Goal: Task Accomplishment & Management: Manage account settings

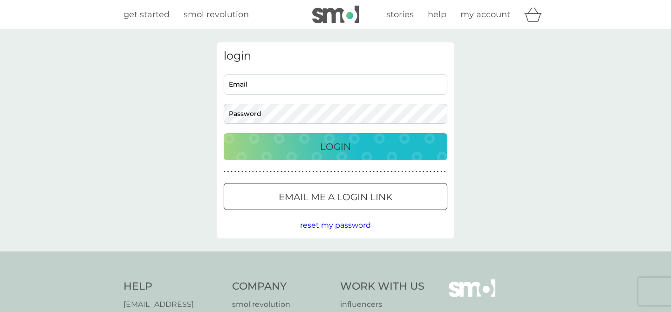
type input "[PERSON_NAME][EMAIL_ADDRESS][PERSON_NAME][DOMAIN_NAME]"
click at [310, 156] on button "Login" at bounding box center [336, 146] width 224 height 27
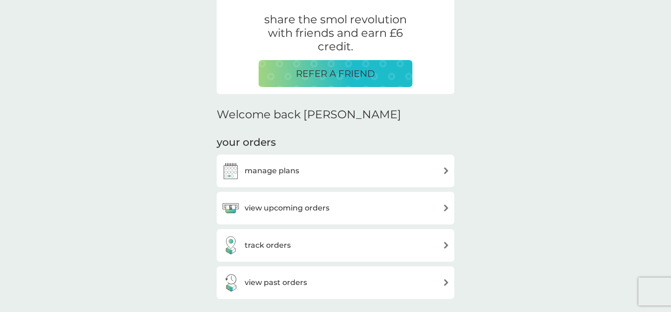
scroll to position [224, 0]
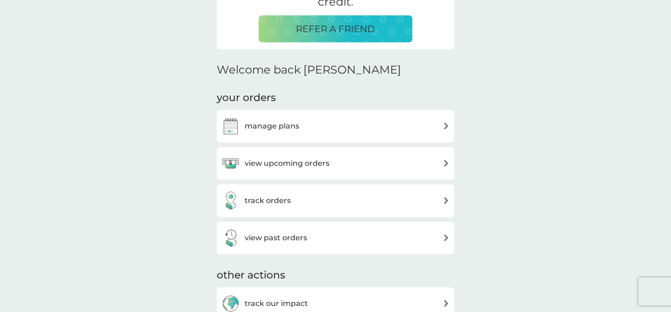
click at [307, 171] on div "view upcoming orders" at bounding box center [275, 163] width 108 height 19
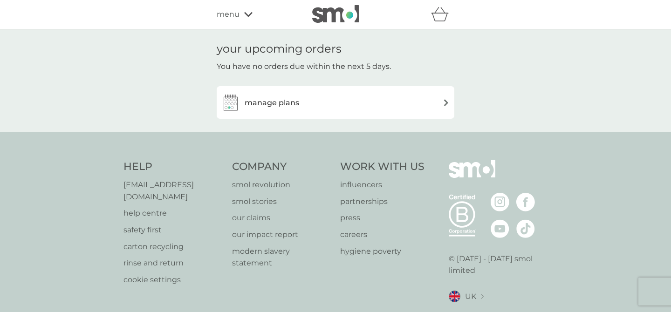
scroll to position [3, 0]
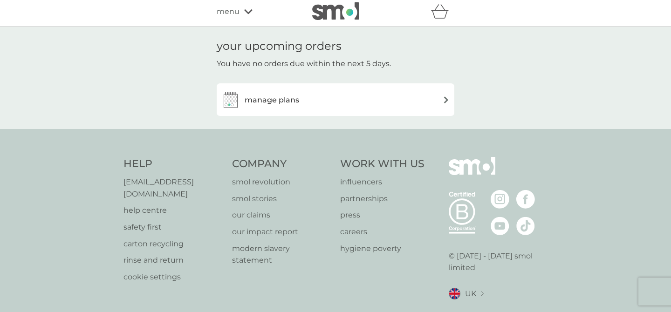
click at [321, 105] on div "manage plans" at bounding box center [335, 99] width 228 height 19
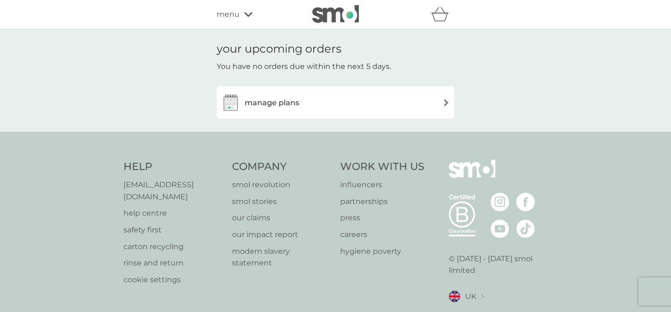
click at [238, 17] on span "menu" at bounding box center [228, 14] width 23 height 12
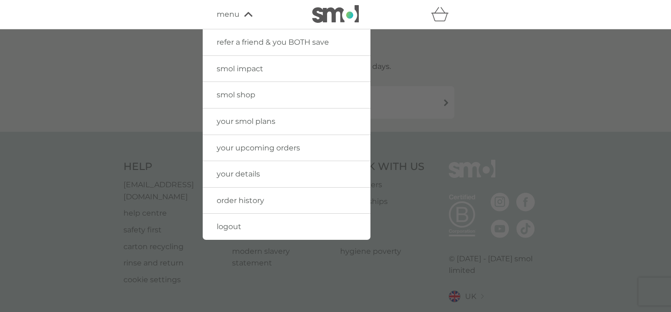
click at [238, 17] on span "menu" at bounding box center [228, 14] width 23 height 12
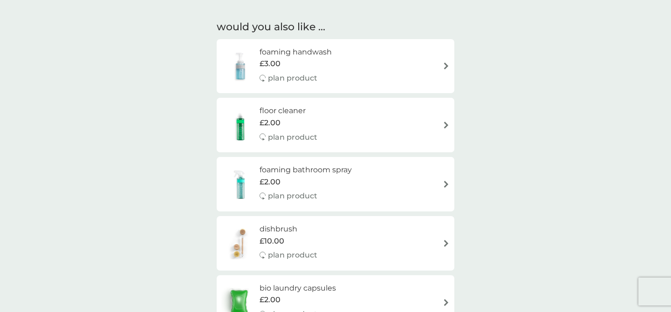
scroll to position [500, 0]
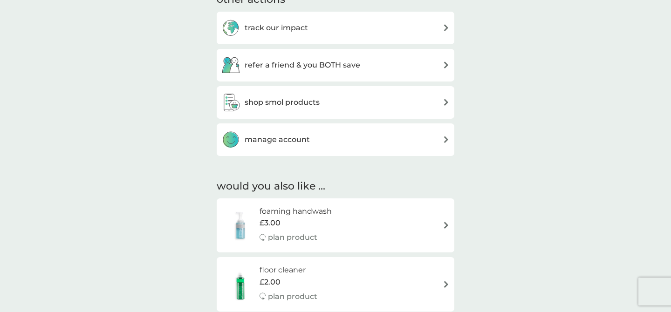
click at [296, 130] on div "manage account" at bounding box center [265, 139] width 88 height 19
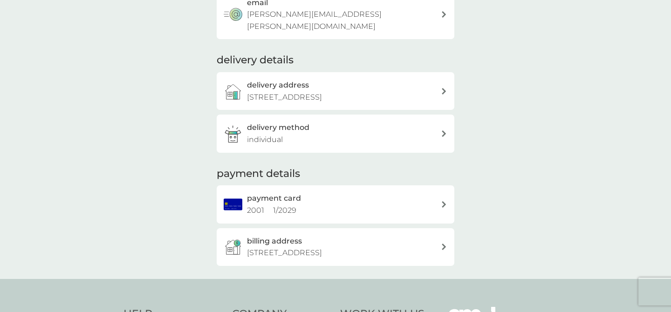
scroll to position [57, 0]
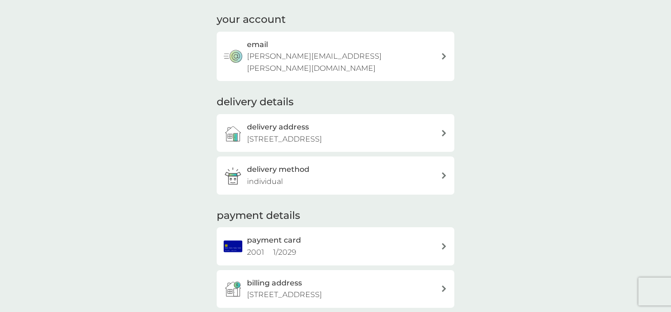
click at [369, 54] on div "email helen.greenhalgh@hotmail.com" at bounding box center [344, 57] width 194 height 36
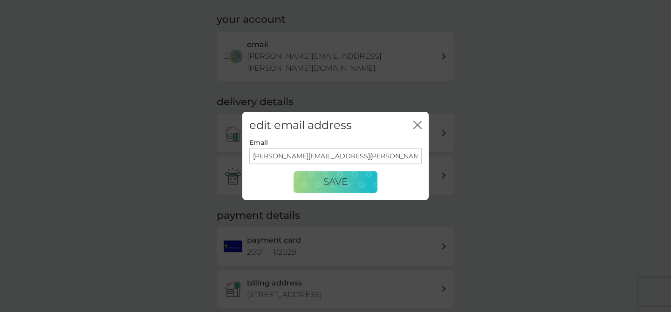
click at [412, 124] on div "edit email address close" at bounding box center [335, 125] width 186 height 27
click at [420, 123] on icon "close" at bounding box center [417, 125] width 8 height 8
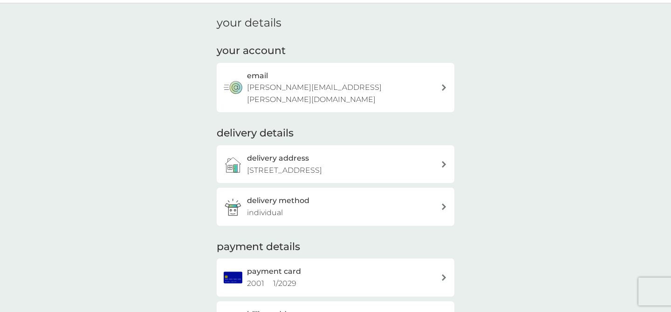
scroll to position [0, 0]
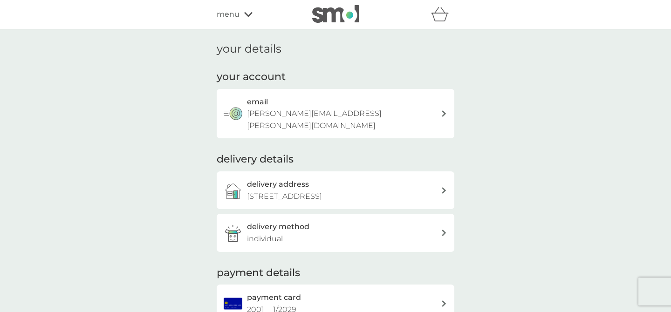
click at [233, 22] on div "refer a friend & you BOTH save smol impact smol shop your smol plans your upcom…" at bounding box center [336, 14] width 238 height 19
click at [238, 14] on span "menu" at bounding box center [228, 14] width 23 height 12
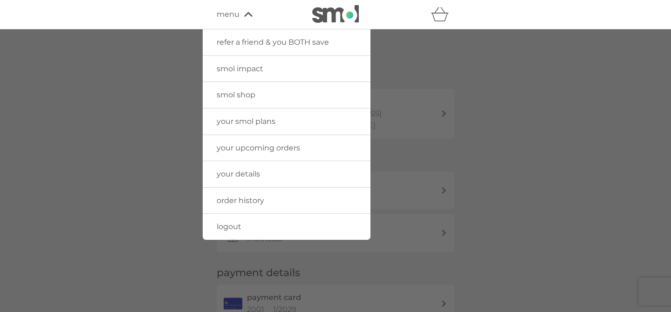
click at [260, 119] on span "your smol plans" at bounding box center [246, 121] width 59 height 9
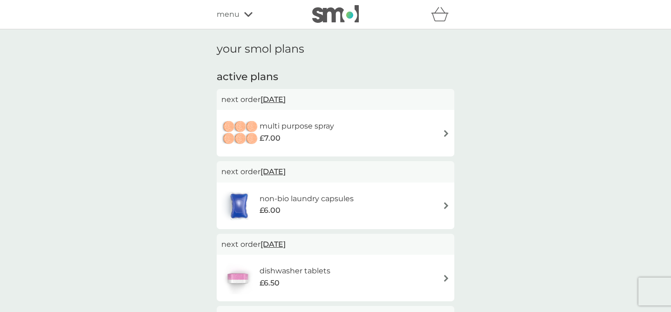
click at [251, 7] on div "refer a friend & you BOTH save smol impact smol shop your smol plans your upcom…" at bounding box center [336, 14] width 238 height 19
click at [245, 10] on div "menu" at bounding box center [256, 14] width 79 height 12
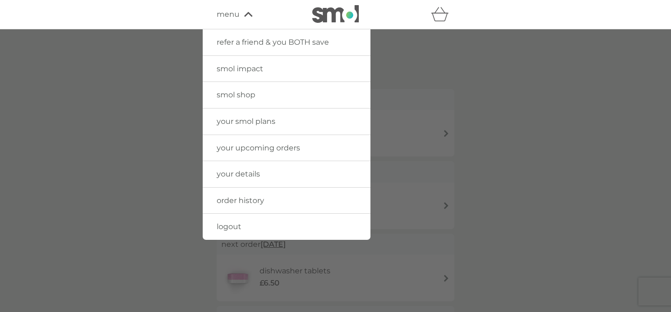
click at [440, 26] on div "refer a friend & you BOTH save smol impact smol shop your smol plans your upcom…" at bounding box center [335, 14] width 671 height 29
click at [337, 20] on img at bounding box center [335, 14] width 47 height 18
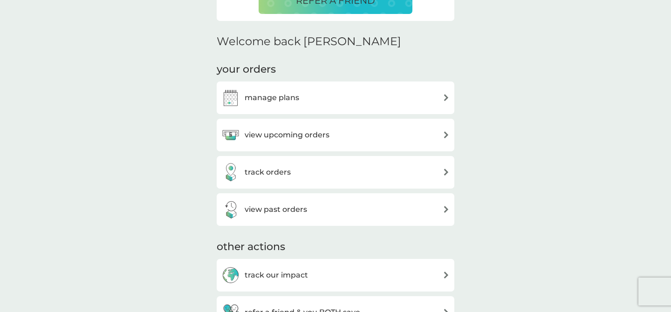
scroll to position [253, 0]
click at [359, 92] on div "manage plans" at bounding box center [335, 97] width 228 height 19
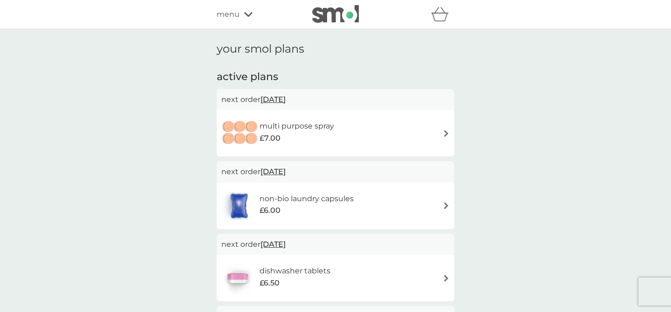
click at [285, 97] on span "[DATE]" at bounding box center [272, 99] width 25 height 18
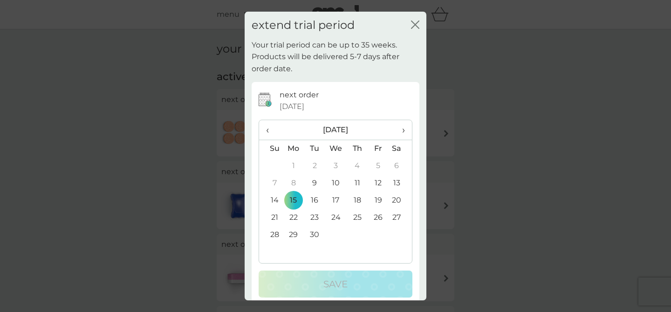
click at [417, 27] on icon "close" at bounding box center [417, 24] width 4 height 7
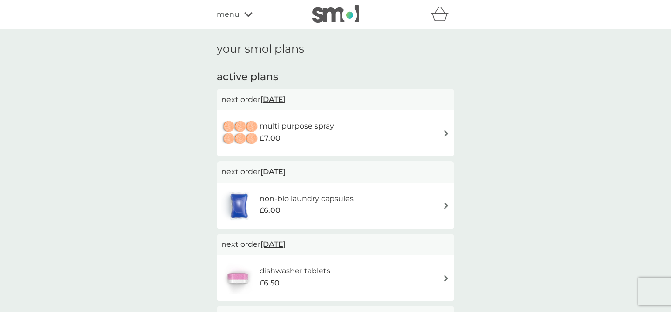
click at [285, 102] on span "[DATE]" at bounding box center [272, 99] width 25 height 18
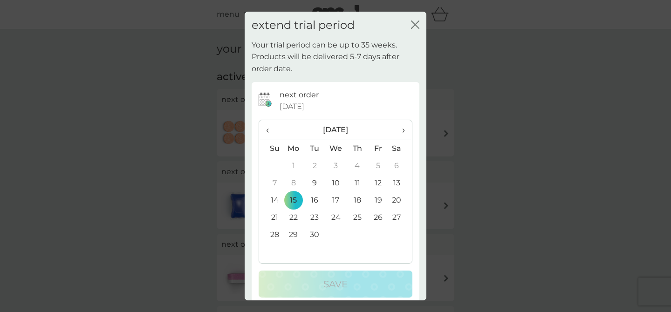
click at [318, 20] on h2 "extend trial period" at bounding box center [302, 26] width 103 height 14
click at [332, 44] on p "Your trial period can be up to 35 weeks. Products will be delivered 5-7 days af…" at bounding box center [335, 57] width 168 height 36
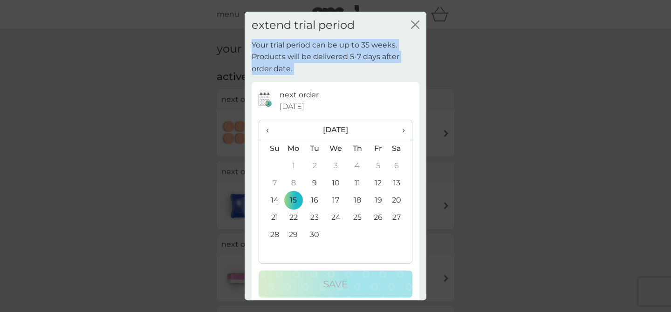
click at [359, 60] on p "Your trial period can be up to 35 weeks. Products will be delivered 5-7 days af…" at bounding box center [335, 57] width 168 height 36
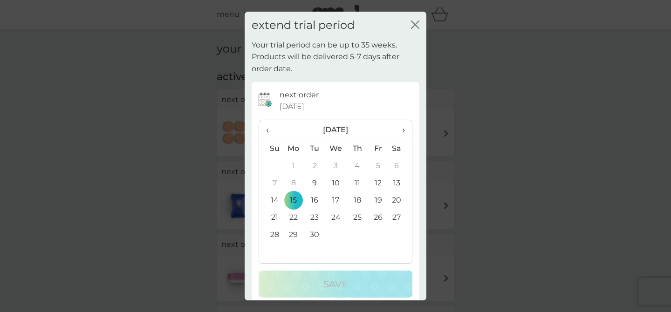
click at [415, 26] on icon "close" at bounding box center [415, 24] width 8 height 8
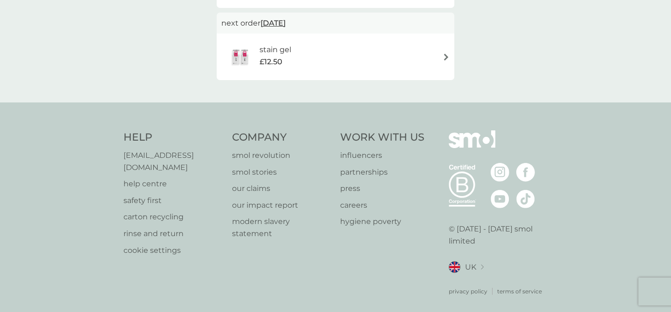
scroll to position [438, 0]
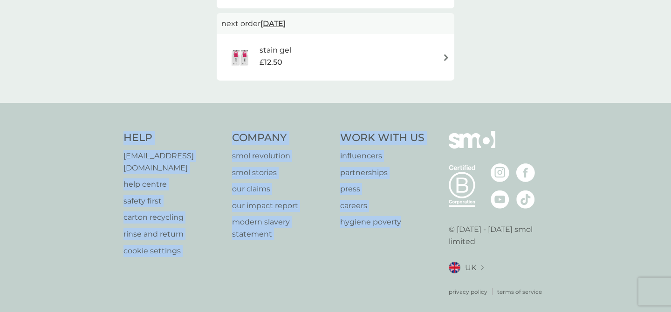
drag, startPoint x: 158, startPoint y: 117, endPoint x: 399, endPoint y: 248, distance: 274.7
click at [399, 248] on div "Help [EMAIL_ADDRESS][DOMAIN_NAME] help centre safety first carton recycling rin…" at bounding box center [335, 213] width 671 height 221
click at [399, 248] on div "Work With Us influencers partnerships press careers hygiene poverty" at bounding box center [389, 213] width 99 height 165
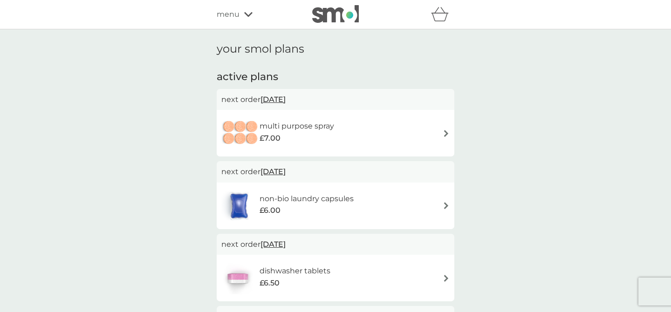
click at [429, 125] on div "multi purpose spray £7.00" at bounding box center [335, 133] width 228 height 33
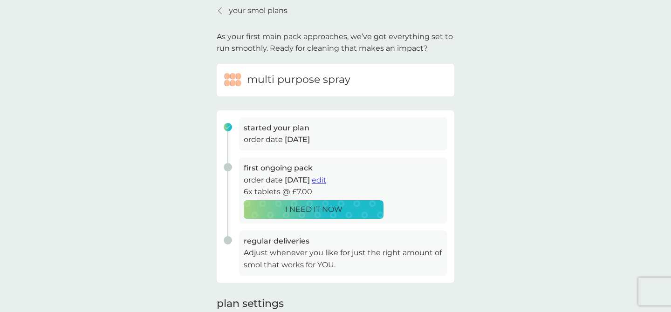
scroll to position [45, 0]
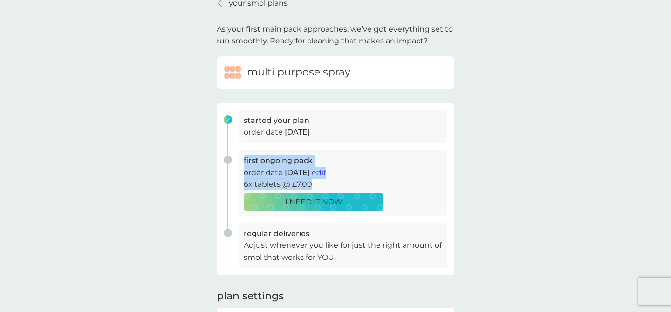
drag, startPoint x: 238, startPoint y: 161, endPoint x: 425, endPoint y: 181, distance: 188.7
click at [426, 181] on div "first ongoing pack order date [DATE] edit 6x tablets @ £7.00 I NEED IT NOW" at bounding box center [332, 186] width 231 height 73
click at [425, 181] on p "6x tablets @ £7.00" at bounding box center [343, 184] width 199 height 12
drag, startPoint x: 425, startPoint y: 181, endPoint x: 425, endPoint y: 118, distance: 62.9
click at [425, 118] on div "started your plan order date [DATE] first ongoing pack order date [DATE] edit 6…" at bounding box center [336, 189] width 238 height 172
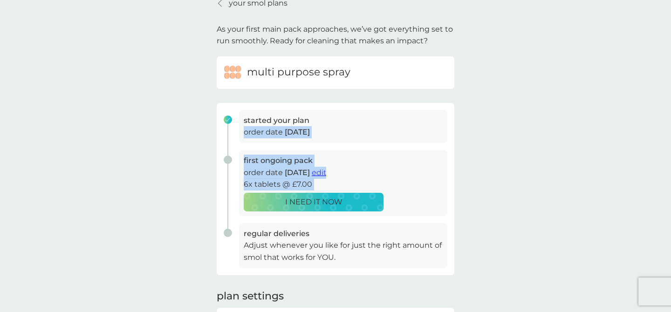
click at [425, 118] on h3 "started your plan" at bounding box center [343, 121] width 199 height 12
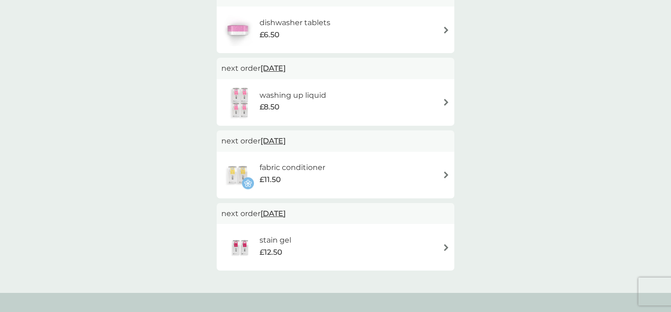
scroll to position [249, 0]
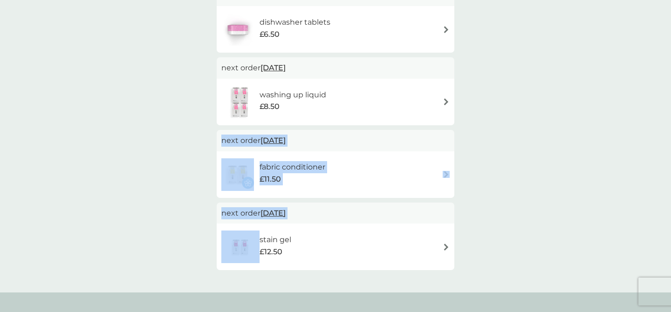
drag, startPoint x: 183, startPoint y: 142, endPoint x: 168, endPoint y: 257, distance: 115.9
click at [169, 255] on div "your smol plans active plans next order [DATE] multi purpose spray £7.00 next o…" at bounding box center [335, 37] width 671 height 512
click at [168, 258] on div "your smol plans active plans next order [DATE] multi purpose spray £7.00 next o…" at bounding box center [335, 37] width 671 height 512
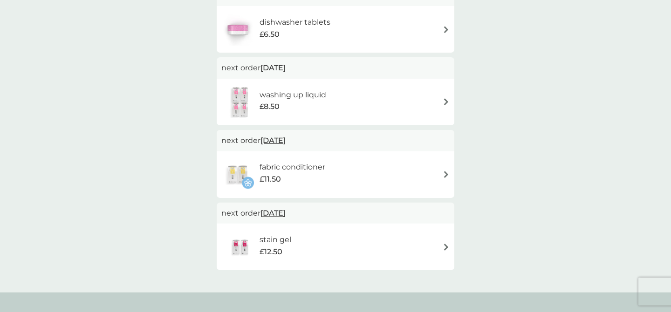
drag, startPoint x: 168, startPoint y: 258, endPoint x: 163, endPoint y: 169, distance: 89.1
click at [163, 169] on div "your smol plans active plans next order [DATE] multi purpose spray £7.00 next o…" at bounding box center [335, 37] width 671 height 512
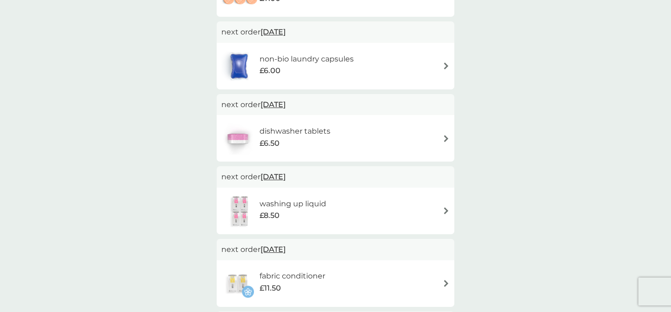
scroll to position [0, 0]
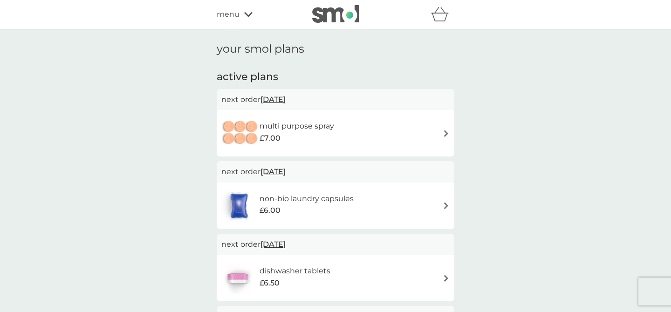
click at [285, 101] on span "[DATE]" at bounding box center [272, 99] width 25 height 18
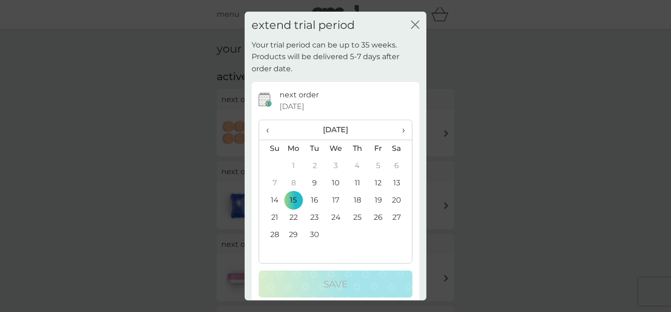
click at [348, 53] on p "Your trial period can be up to 35 weeks. Products will be delivered 5-7 days af…" at bounding box center [335, 57] width 168 height 36
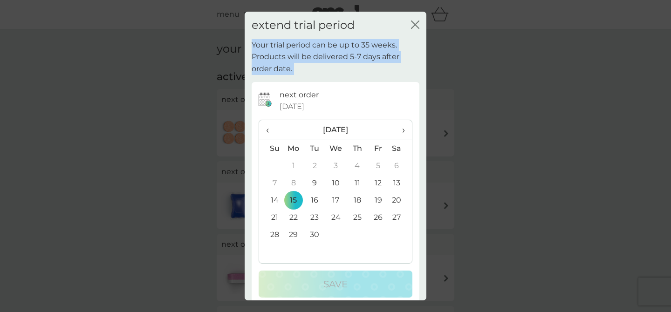
click at [374, 52] on p "Your trial period can be up to 35 weeks. Products will be delivered 5-7 days af…" at bounding box center [335, 57] width 168 height 36
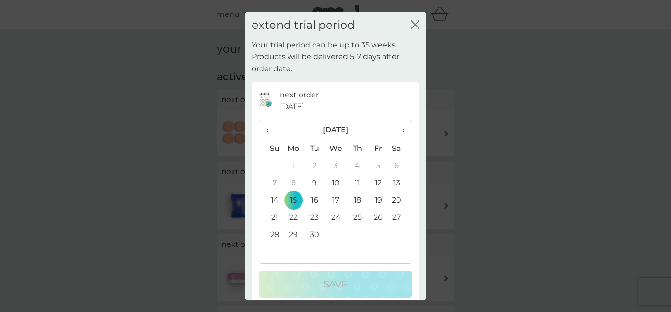
drag, startPoint x: 367, startPoint y: 44, endPoint x: 367, endPoint y: 67, distance: 22.8
click at [367, 67] on p "Your trial period can be up to 35 weeks. Products will be delivered 5-7 days af…" at bounding box center [335, 57] width 168 height 36
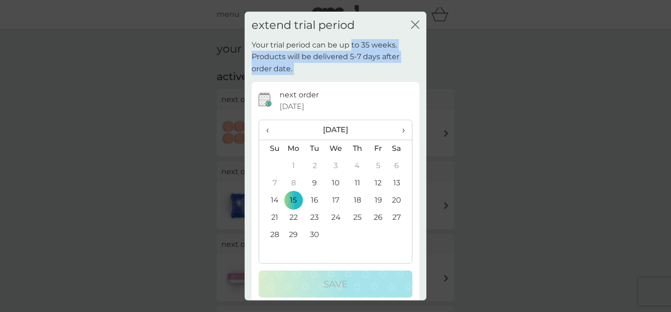
drag, startPoint x: 367, startPoint y: 67, endPoint x: 350, endPoint y: 38, distance: 34.3
click at [350, 38] on div "extend trial period close Your trial period can be up to 35 weeks. Products wil…" at bounding box center [335, 156] width 182 height 289
click at [350, 38] on div "extend trial period close" at bounding box center [335, 25] width 182 height 27
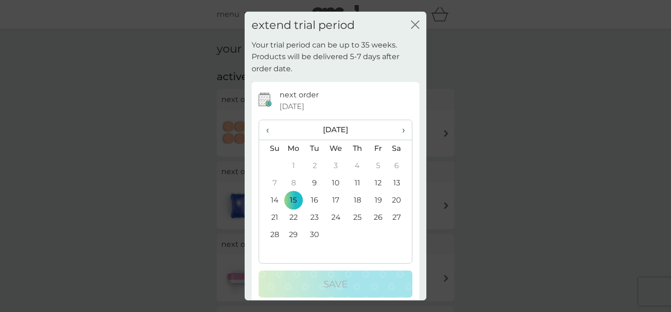
click at [419, 20] on div "close" at bounding box center [415, 26] width 8 height 14
click at [415, 22] on icon "close" at bounding box center [415, 24] width 8 height 8
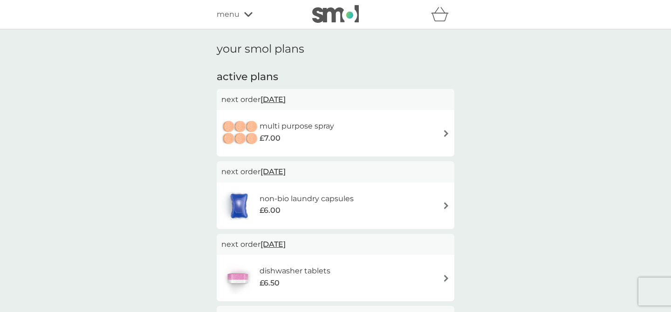
click at [259, 54] on h1 "your smol plans" at bounding box center [336, 49] width 238 height 14
click at [307, 52] on h1 "your smol plans" at bounding box center [336, 49] width 238 height 14
click at [403, 133] on div "multi purpose spray £7.00" at bounding box center [335, 133] width 228 height 33
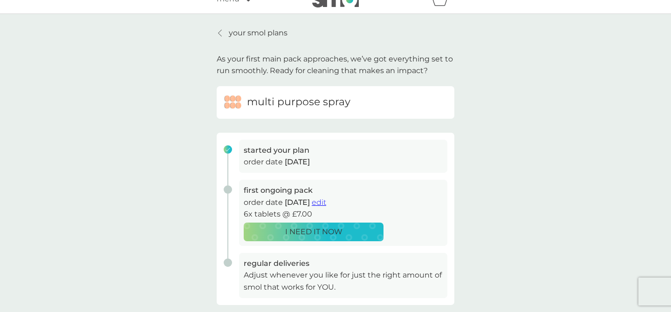
scroll to position [16, 0]
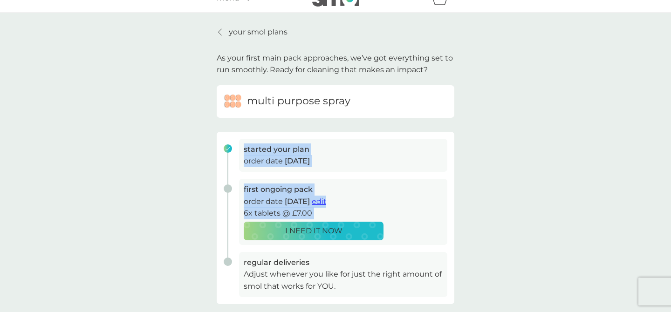
drag, startPoint x: 190, startPoint y: 137, endPoint x: 170, endPoint y: 234, distance: 98.7
click at [170, 234] on div "your smol plans As your first main pack approaches, we’ve got everything set to…" at bounding box center [335, 232] width 671 height 438
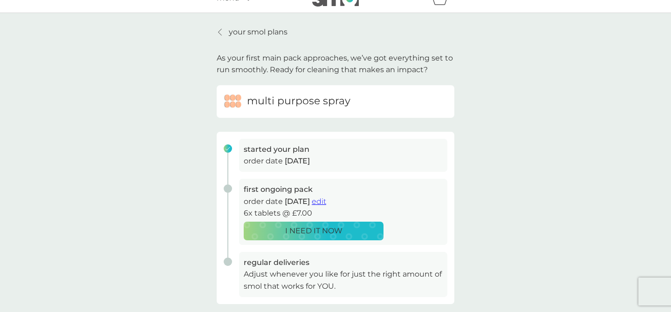
click at [170, 234] on div "your smol plans As your first main pack approaches, we’ve got everything set to…" at bounding box center [335, 232] width 671 height 438
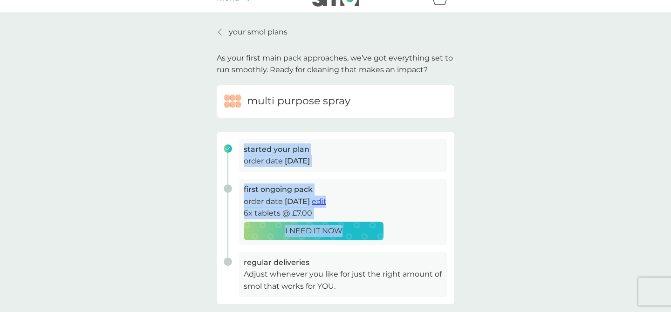
drag, startPoint x: 170, startPoint y: 234, endPoint x: 170, endPoint y: 148, distance: 86.6
click at [170, 148] on div "your smol plans As your first main pack approaches, we’ve got everything set to…" at bounding box center [335, 232] width 671 height 438
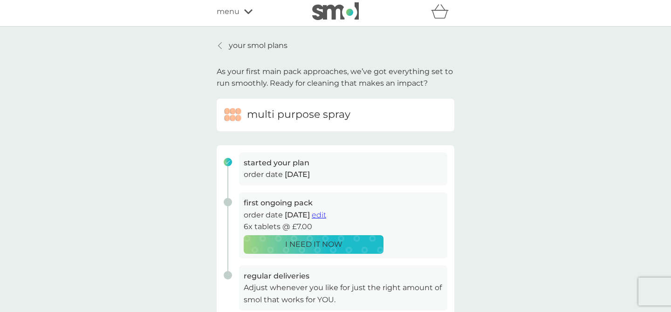
scroll to position [0, 0]
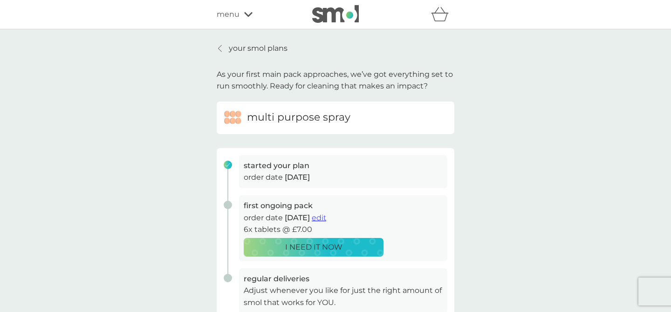
click at [229, 51] on p "your smol plans" at bounding box center [258, 48] width 59 height 12
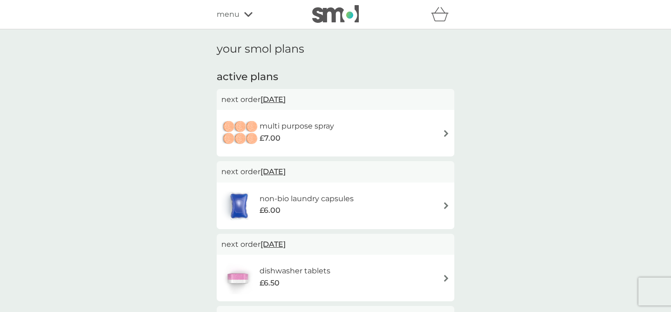
click at [324, 147] on div "multi purpose spray £7.00" at bounding box center [282, 133] width 122 height 33
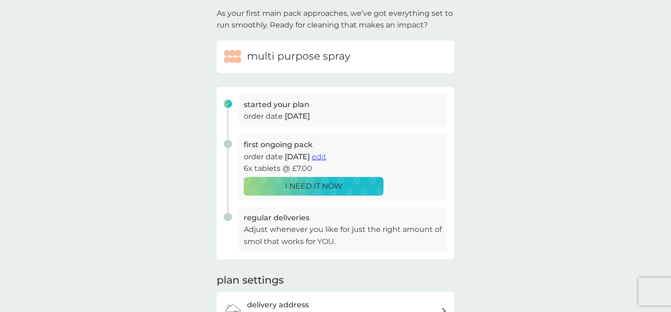
scroll to position [63, 0]
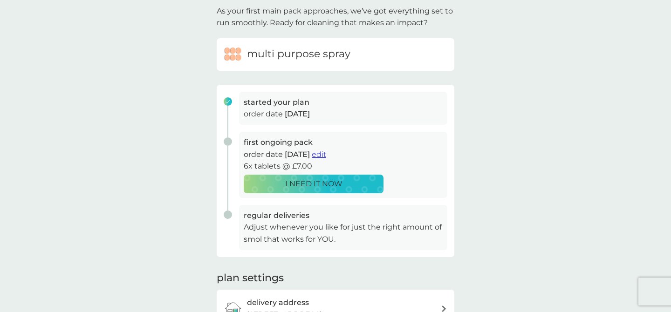
click at [326, 154] on span "edit" at bounding box center [319, 154] width 14 height 9
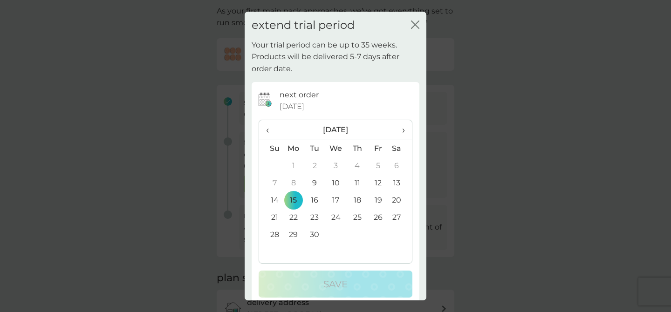
scroll to position [11, 0]
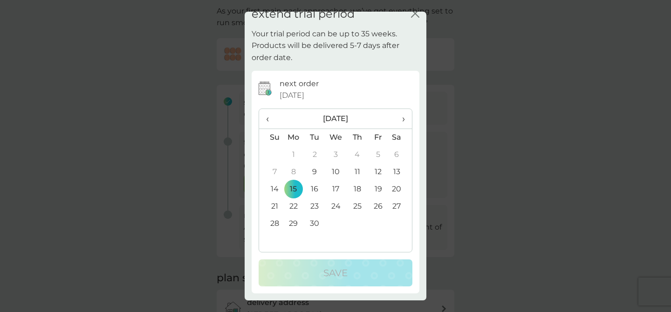
click at [413, 11] on icon "close" at bounding box center [413, 13] width 4 height 7
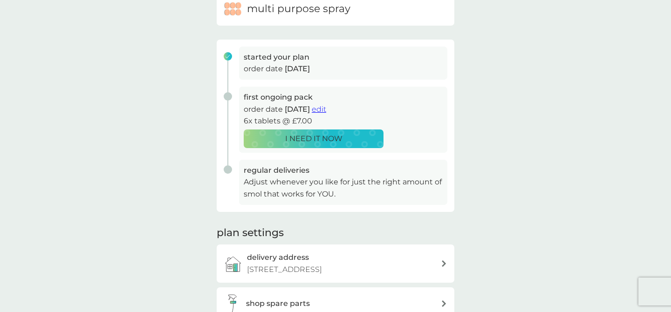
scroll to position [116, 0]
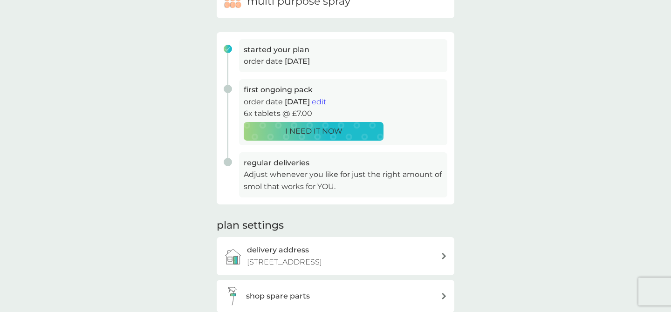
click at [254, 172] on p "Adjust whenever you like for just the right amount of smol that works for YOU." at bounding box center [343, 181] width 199 height 24
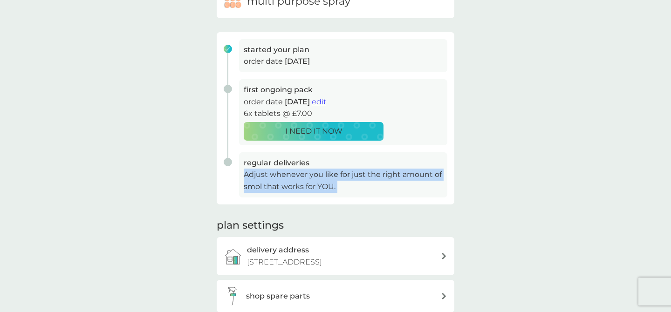
drag, startPoint x: 254, startPoint y: 172, endPoint x: 263, endPoint y: 179, distance: 11.3
click at [262, 178] on p "Adjust whenever you like for just the right amount of smol that works for YOU." at bounding box center [343, 181] width 199 height 24
click at [263, 179] on p "Adjust whenever you like for just the right amount of smol that works for YOU." at bounding box center [343, 181] width 199 height 24
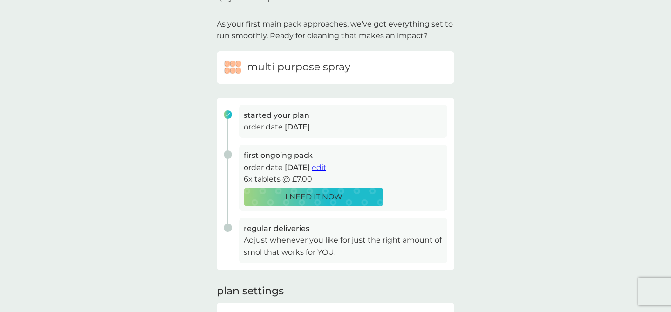
scroll to position [0, 0]
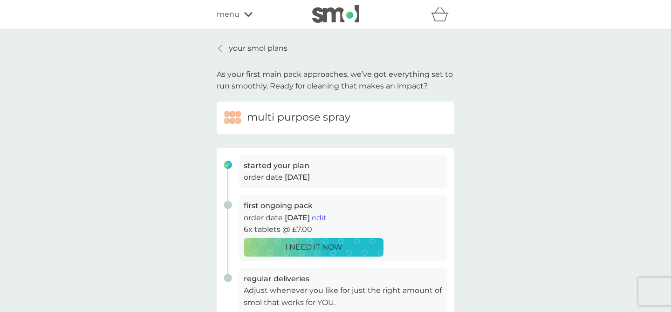
click at [221, 52] on link "your smol plans" at bounding box center [252, 48] width 71 height 12
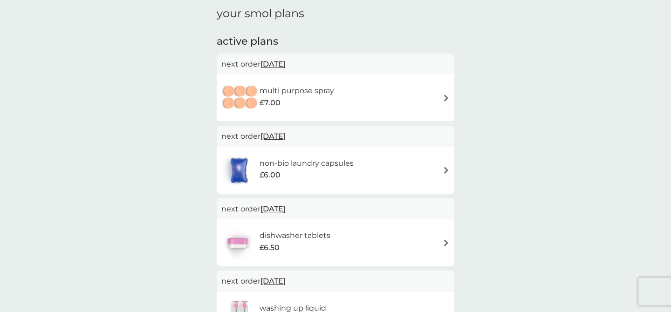
scroll to position [52, 0]
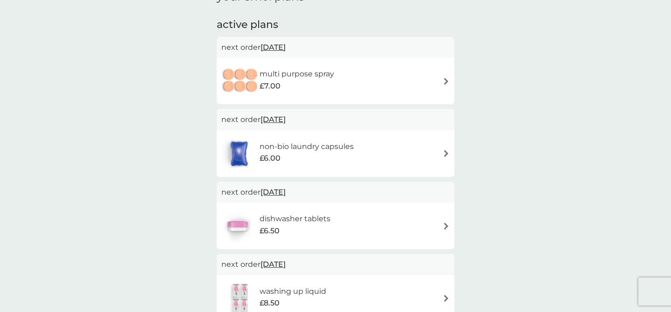
click at [381, 119] on p "next order [DATE]" at bounding box center [335, 120] width 228 height 12
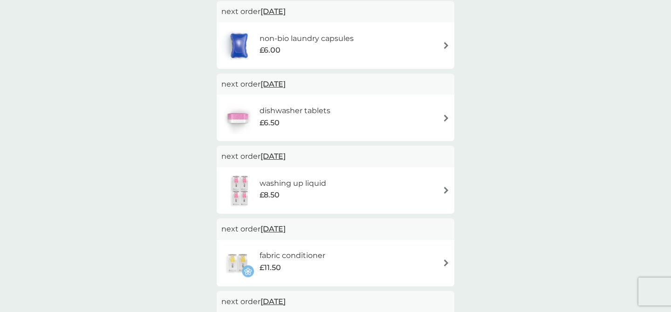
scroll to position [0, 0]
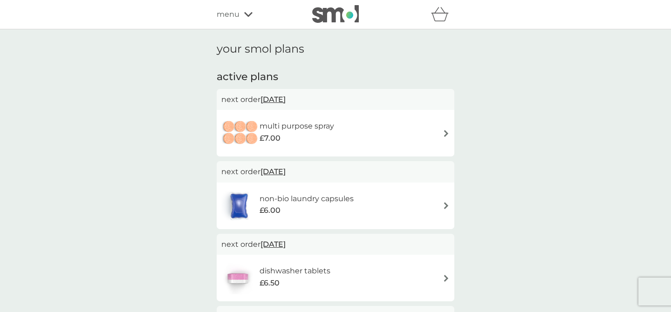
click at [235, 12] on span "menu" at bounding box center [228, 14] width 23 height 12
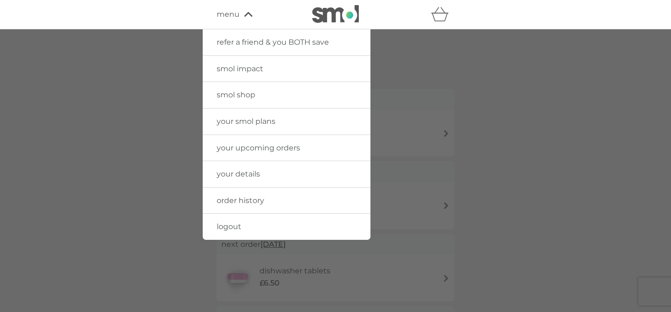
click at [260, 122] on span "your smol plans" at bounding box center [246, 121] width 59 height 9
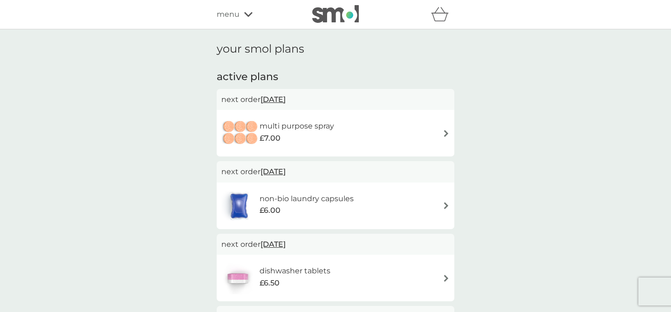
scroll to position [439, 0]
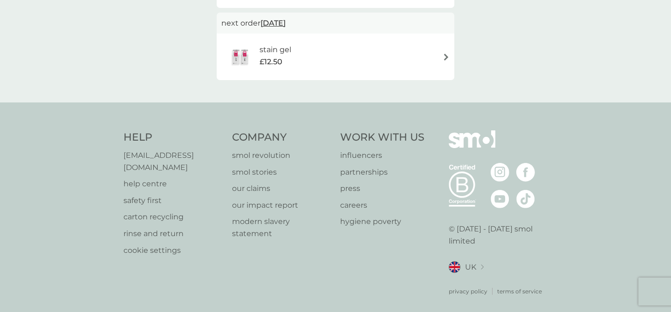
click at [149, 178] on p "help centre" at bounding box center [172, 184] width 99 height 12
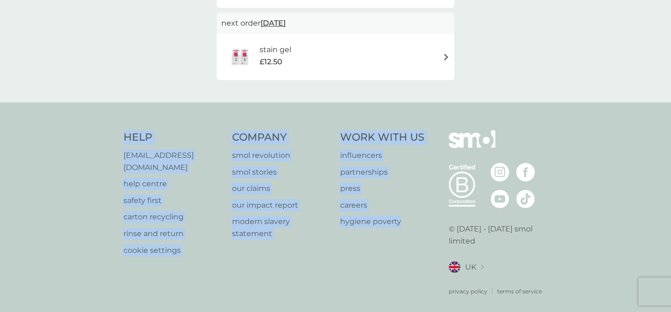
drag, startPoint x: 414, startPoint y: 285, endPoint x: 46, endPoint y: 95, distance: 414.5
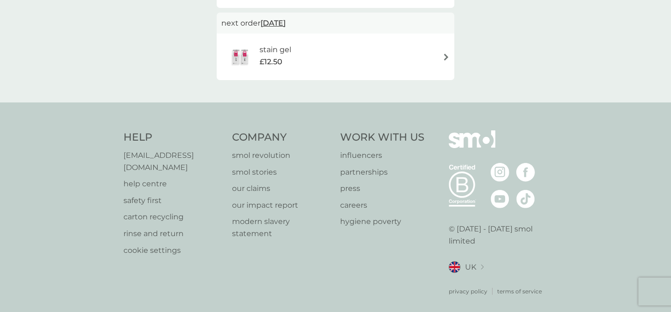
click at [161, 153] on p "[EMAIL_ADDRESS][DOMAIN_NAME]" at bounding box center [172, 161] width 99 height 24
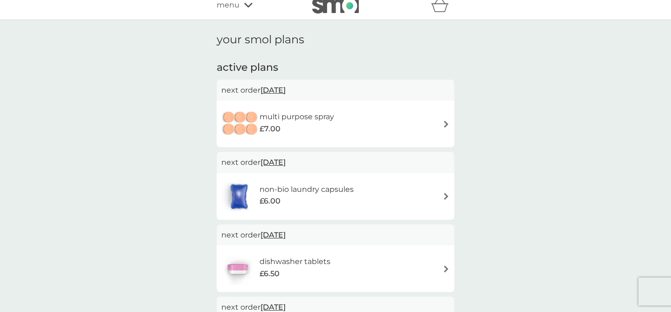
scroll to position [0, 0]
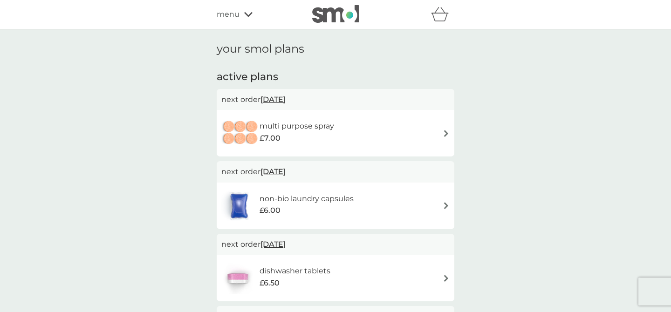
click at [285, 96] on span "[DATE]" at bounding box center [272, 99] width 25 height 18
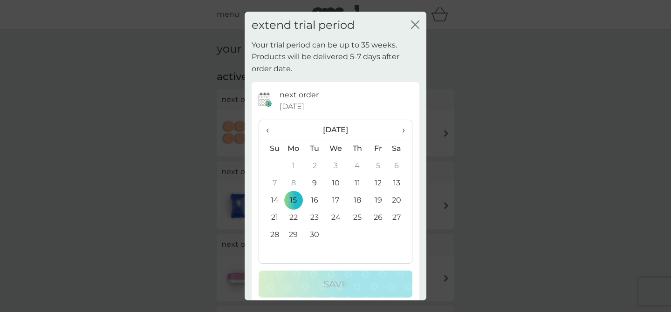
click at [417, 24] on icon "close" at bounding box center [415, 24] width 8 height 8
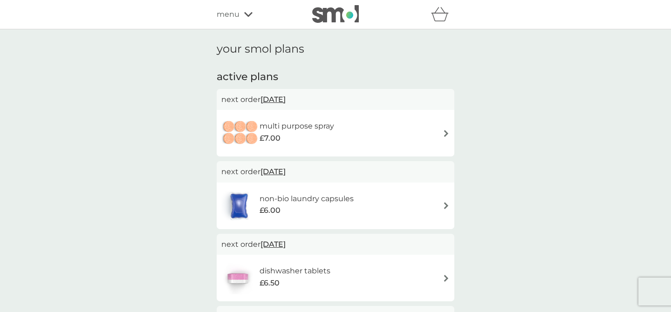
click at [285, 102] on span "[DATE]" at bounding box center [272, 99] width 25 height 18
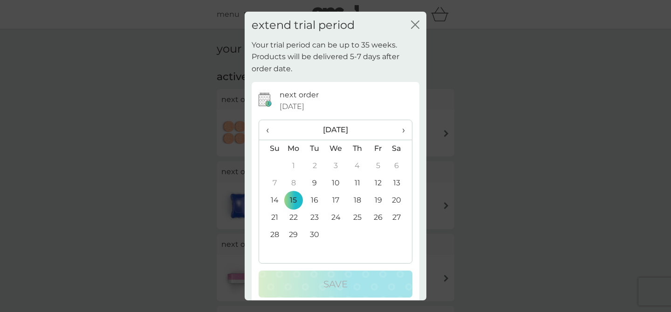
click at [414, 23] on icon "close" at bounding box center [415, 24] width 8 height 8
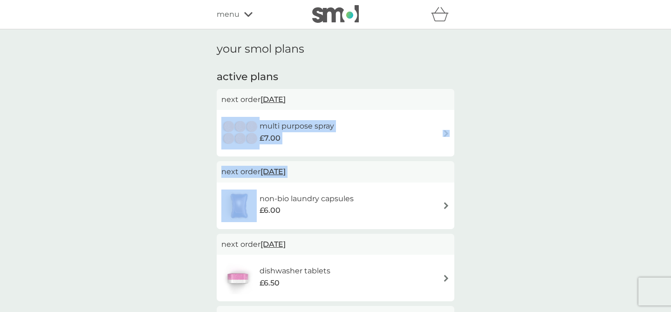
drag, startPoint x: 150, startPoint y: 116, endPoint x: 153, endPoint y: 208, distance: 91.8
click at [153, 208] on div "your smol plans active plans next order [DATE] multi purpose spray £7.00 next o…" at bounding box center [335, 285] width 671 height 512
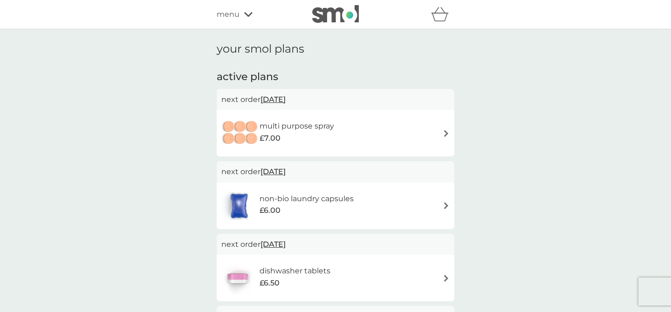
click at [153, 208] on div "your smol plans active plans next order [DATE] multi purpose spray £7.00 next o…" at bounding box center [335, 285] width 671 height 512
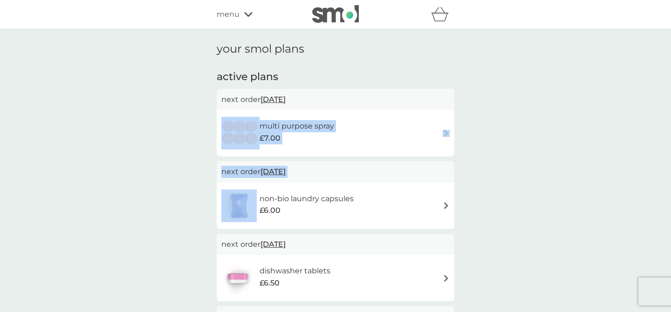
drag, startPoint x: 153, startPoint y: 208, endPoint x: 140, endPoint y: 139, distance: 69.8
click at [140, 139] on div "your smol plans active plans next order [DATE] multi purpose spray £7.00 next o…" at bounding box center [335, 285] width 671 height 512
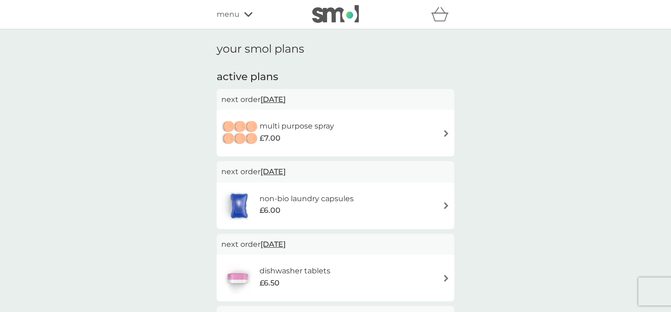
click at [254, 124] on img at bounding box center [240, 133] width 38 height 33
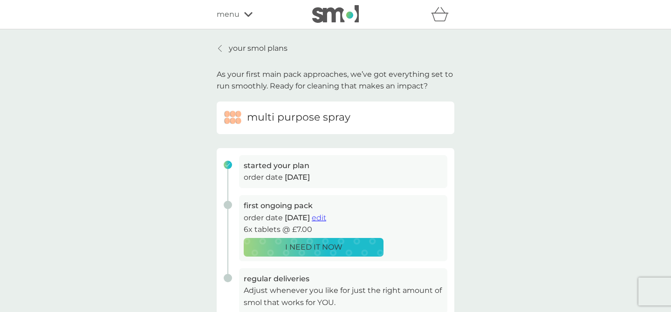
click at [238, 43] on p "your smol plans" at bounding box center [258, 48] width 59 height 12
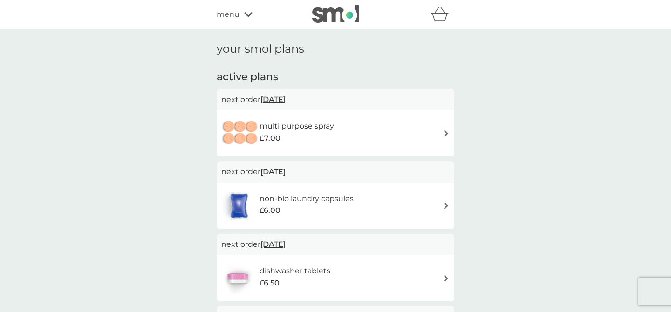
click at [294, 50] on h1 "your smol plans" at bounding box center [336, 49] width 238 height 14
click at [311, 50] on h1 "your smol plans" at bounding box center [336, 49] width 238 height 14
click at [285, 104] on span "[DATE]" at bounding box center [272, 99] width 25 height 18
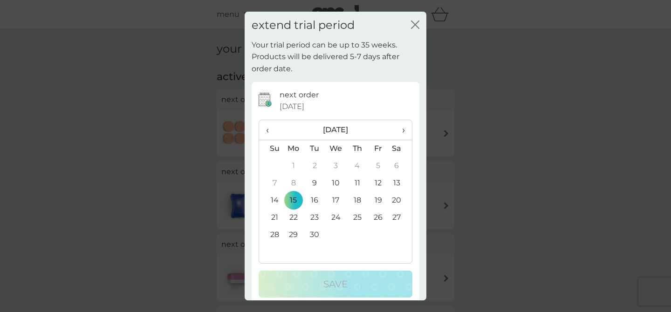
click at [295, 167] on td "1" at bounding box center [293, 165] width 21 height 17
click at [413, 24] on icon "close" at bounding box center [415, 24] width 8 height 8
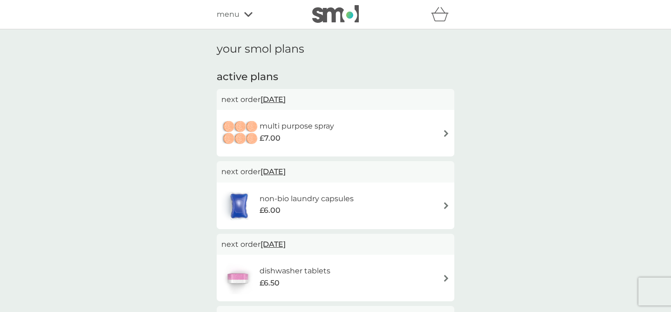
click at [445, 20] on icon "basket" at bounding box center [440, 14] width 18 height 14
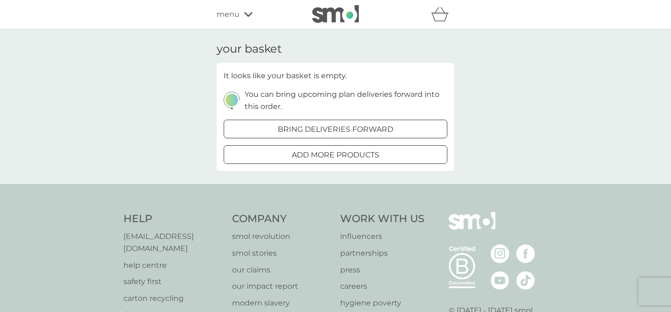
click at [244, 17] on div "menu" at bounding box center [256, 14] width 79 height 12
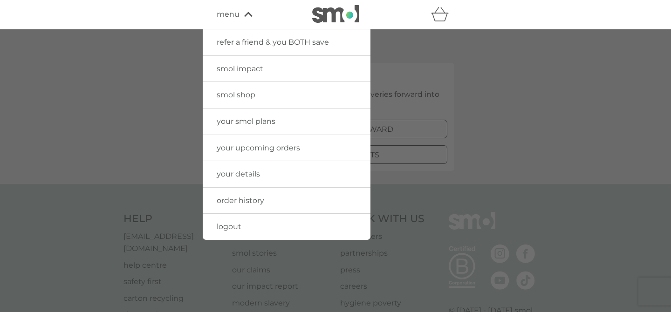
click at [245, 149] on span "your upcoming orders" at bounding box center [258, 147] width 83 height 9
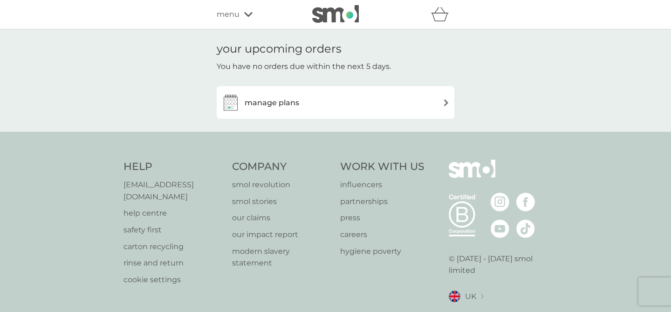
click at [338, 103] on div "manage plans" at bounding box center [335, 102] width 228 height 19
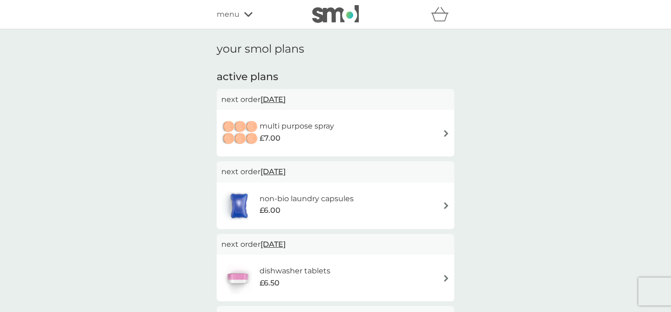
click at [233, 8] on span "menu" at bounding box center [228, 14] width 23 height 12
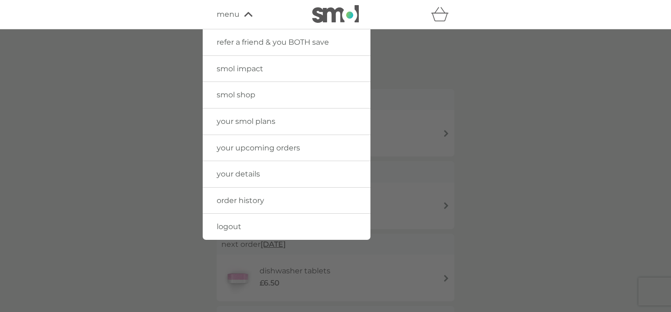
click at [248, 193] on link "order history" at bounding box center [287, 201] width 168 height 26
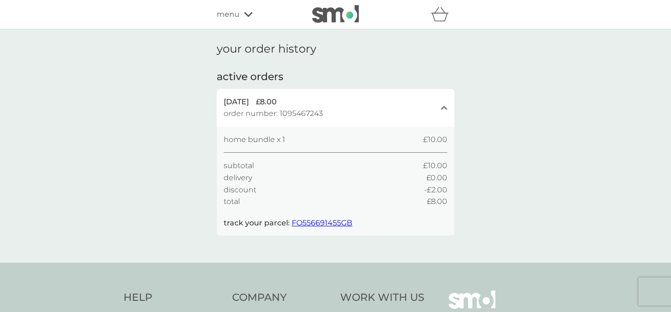
click at [445, 107] on icon at bounding box center [444, 108] width 7 height 4
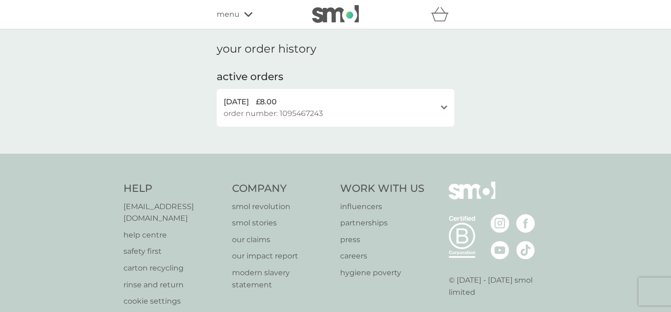
click at [445, 107] on icon at bounding box center [444, 107] width 7 height 4
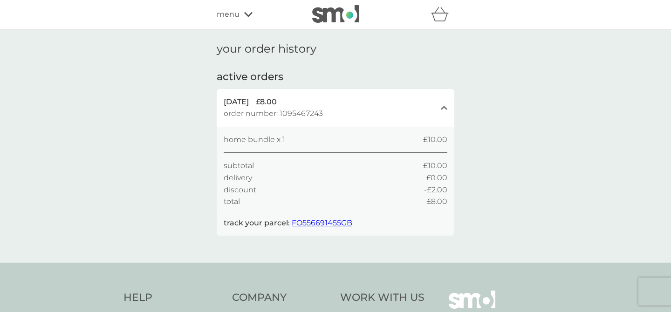
click at [246, 4] on div "refer a friend & you BOTH save smol impact smol shop your smol plans your upcom…" at bounding box center [335, 14] width 671 height 29
click at [245, 23] on div "refer a friend & you BOTH save smol impact smol shop your smol plans your upcom…" at bounding box center [336, 14] width 238 height 19
click at [244, 19] on div "menu" at bounding box center [256, 14] width 79 height 12
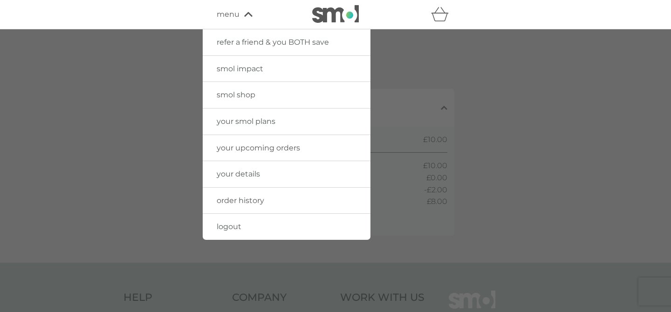
click at [256, 179] on link "your details" at bounding box center [287, 174] width 168 height 26
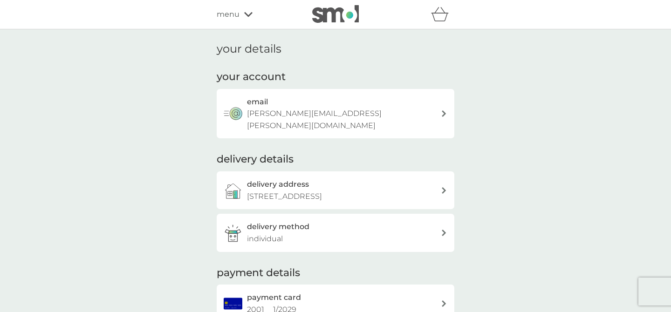
click at [236, 17] on span "menu" at bounding box center [228, 14] width 23 height 12
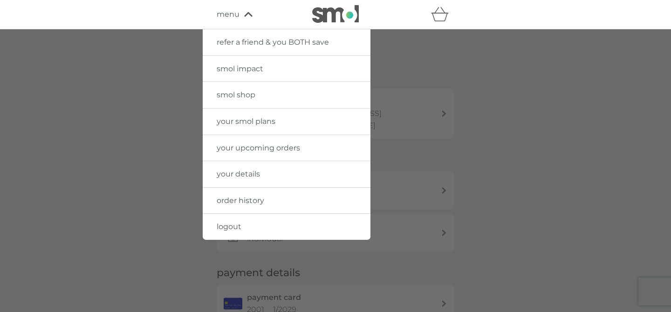
click at [266, 118] on span "your smol plans" at bounding box center [246, 121] width 59 height 9
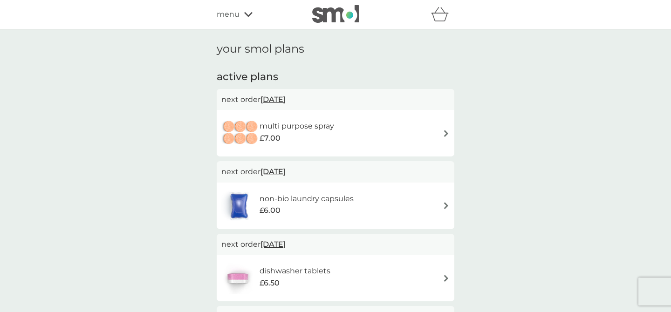
scroll to position [439, 0]
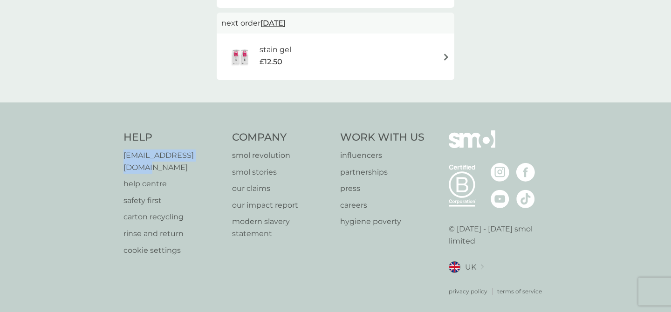
drag, startPoint x: 224, startPoint y: 153, endPoint x: 103, endPoint y: 152, distance: 120.6
click at [103, 152] on div "Help [EMAIL_ADDRESS][DOMAIN_NAME] help centre safety first carton recycling rin…" at bounding box center [335, 212] width 671 height 221
copy p "[EMAIL_ADDRESS][DOMAIN_NAME]"
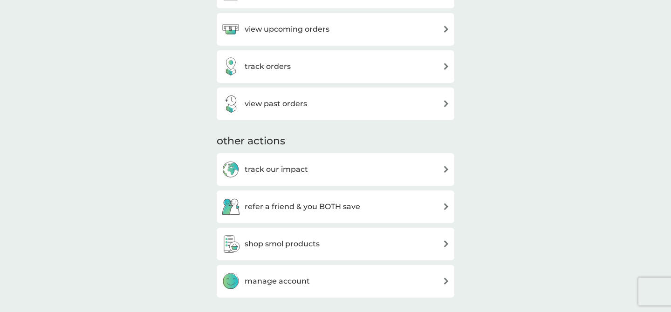
scroll to position [377, 0]
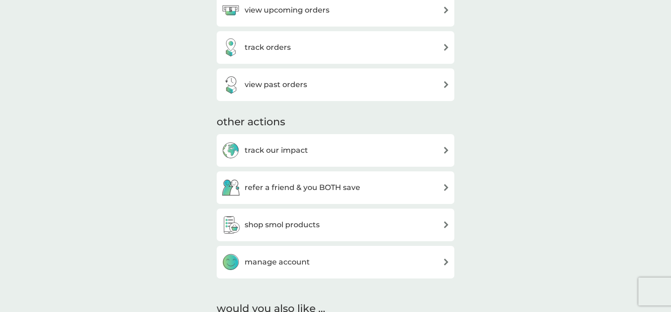
click at [341, 81] on div "view past orders" at bounding box center [335, 84] width 228 height 19
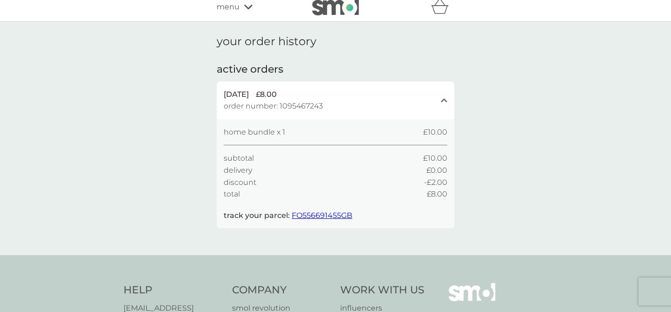
scroll to position [10, 0]
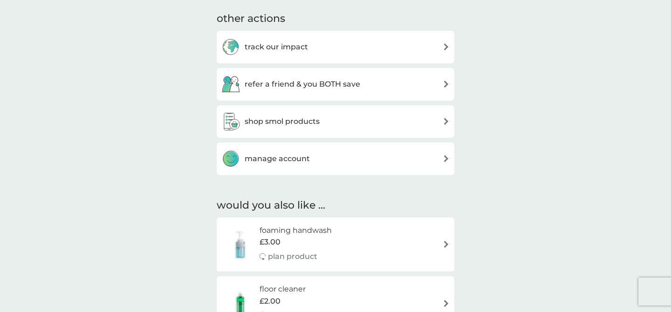
scroll to position [485, 0]
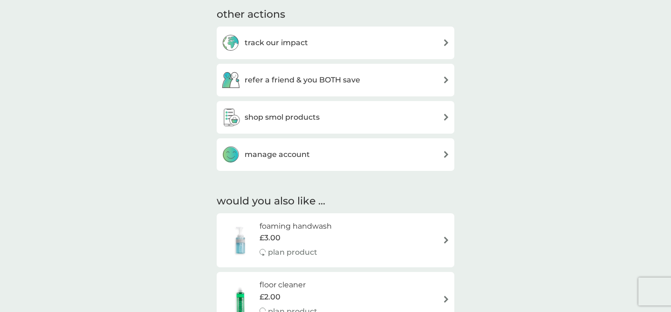
click at [320, 149] on div "manage account" at bounding box center [335, 154] width 228 height 19
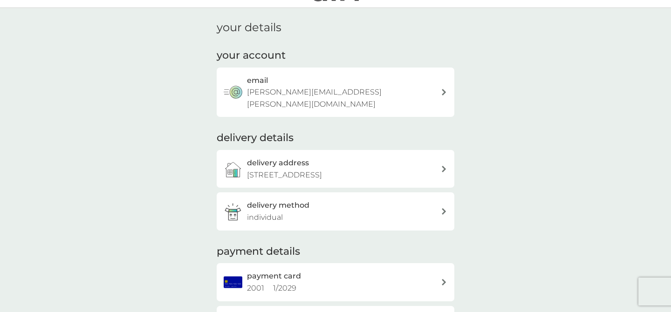
scroll to position [34, 0]
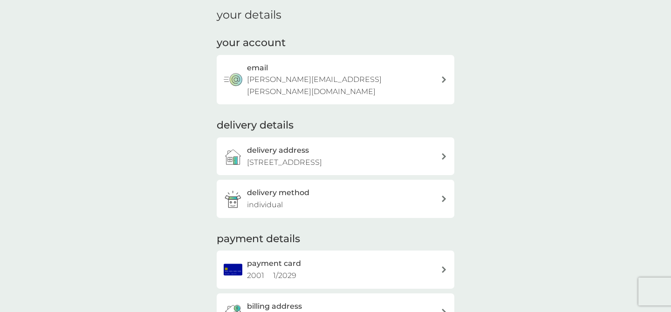
click at [350, 77] on p "[PERSON_NAME][EMAIL_ADDRESS][PERSON_NAME][DOMAIN_NAME]" at bounding box center [344, 86] width 194 height 24
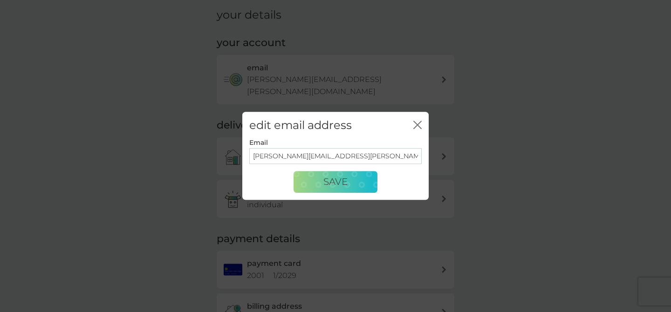
click at [414, 120] on div "close" at bounding box center [417, 126] width 8 height 14
click at [420, 125] on icon "close" at bounding box center [417, 125] width 8 height 8
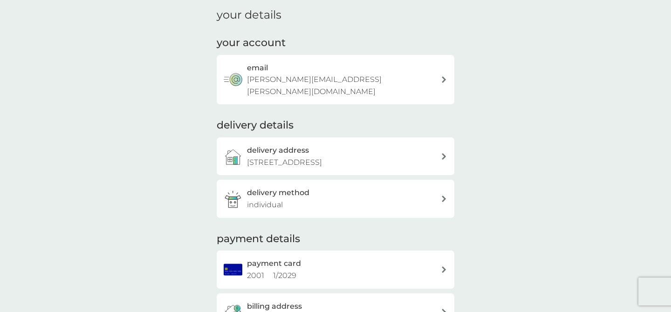
click at [394, 144] on div "delivery address 2 Hinckes Road, Wolverhampton, WV6 8RJ" at bounding box center [344, 156] width 194 height 24
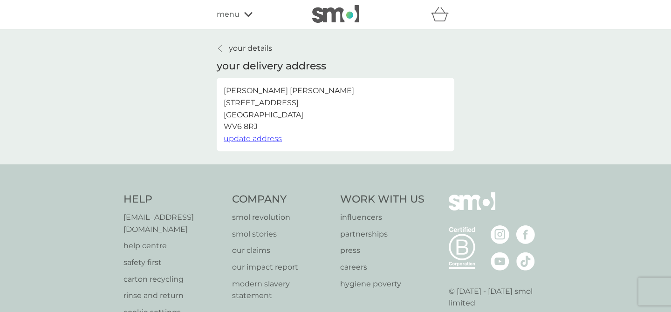
click at [218, 48] on icon at bounding box center [219, 48] width 3 height 7
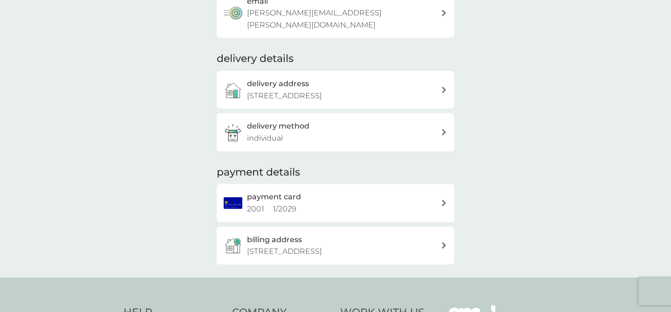
scroll to position [101, 0]
click at [322, 245] on p "[STREET_ADDRESS]" at bounding box center [284, 251] width 75 height 12
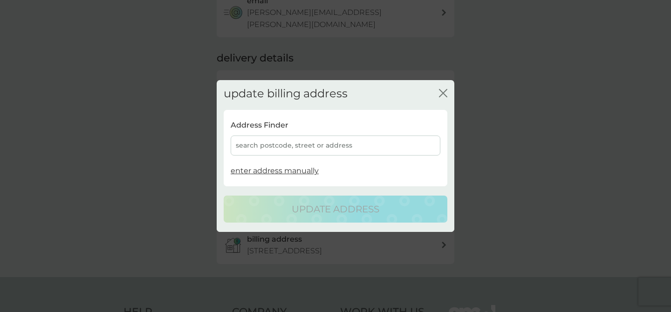
click at [444, 91] on icon "close" at bounding box center [443, 93] width 8 height 8
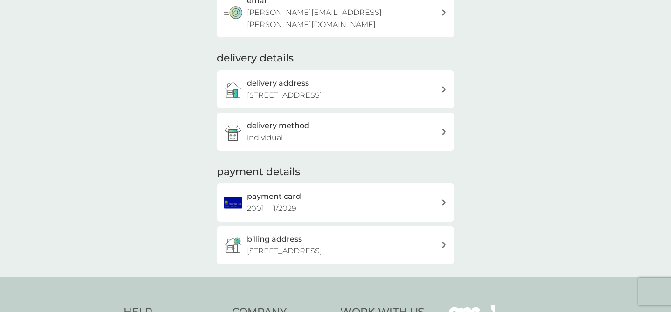
click at [349, 212] on div "payment details payment card 2001 1 / 2029 billing address 2 Hinckes Road, Wolv…" at bounding box center [336, 214] width 238 height 99
click at [351, 190] on div "payment card 2001 1 / 2029" at bounding box center [344, 202] width 194 height 24
